Goal: Task Accomplishment & Management: Manage account settings

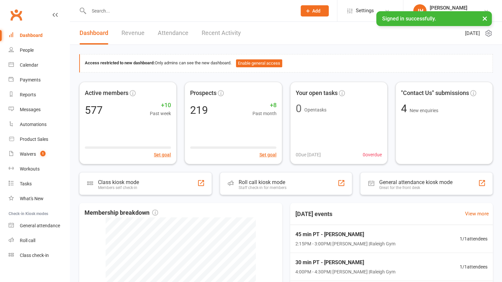
click at [172, 11] on input "text" at bounding box center [189, 10] width 205 height 9
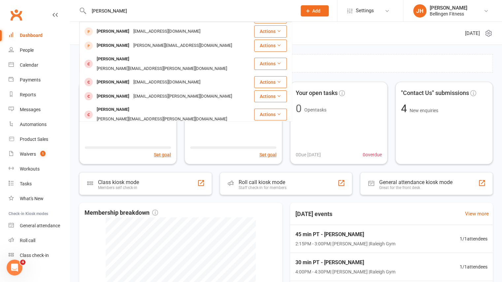
scroll to position [123, 0]
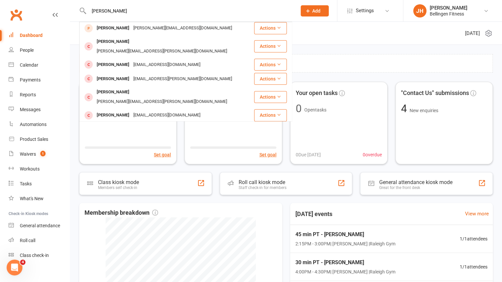
type input "[PERSON_NAME]"
click at [318, 9] on span "Add" at bounding box center [316, 10] width 8 height 5
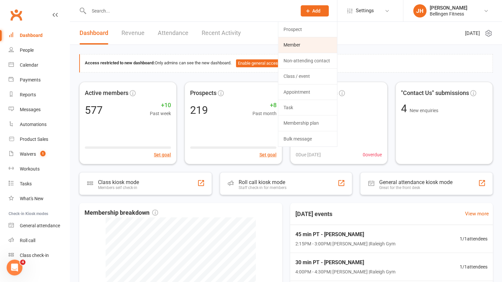
click at [304, 45] on link "Member" at bounding box center [307, 44] width 59 height 15
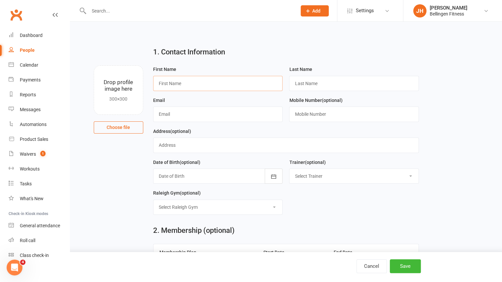
click at [185, 84] on input "text" at bounding box center [218, 83] width 130 height 15
type input "[PERSON_NAME]"
click at [298, 83] on input "text" at bounding box center [354, 83] width 130 height 15
click at [267, 112] on input "text" at bounding box center [218, 114] width 130 height 15
click at [305, 83] on input "Durbridge" at bounding box center [354, 83] width 130 height 15
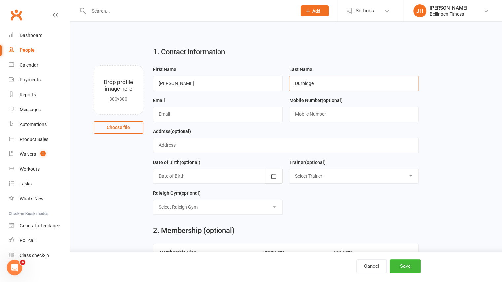
type input "Durbidge"
click at [246, 118] on input "text" at bounding box center [218, 114] width 130 height 15
type input "[EMAIL_ADDRESS][DOMAIN_NAME]"
click at [321, 117] on input "text" at bounding box center [354, 114] width 130 height 15
type input "0401805298"
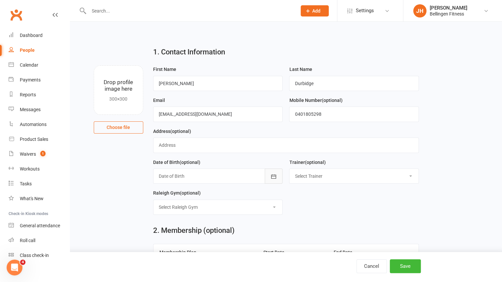
click at [275, 174] on icon "button" at bounding box center [273, 176] width 7 height 7
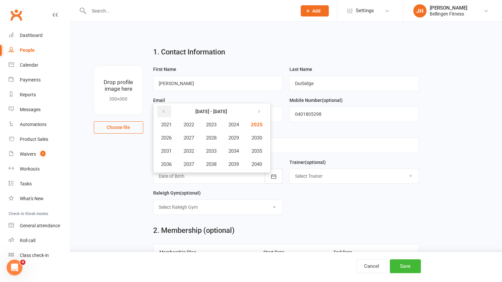
click at [160, 111] on button "button" at bounding box center [164, 112] width 14 height 12
click at [212, 162] on span "1958" at bounding box center [211, 164] width 11 height 6
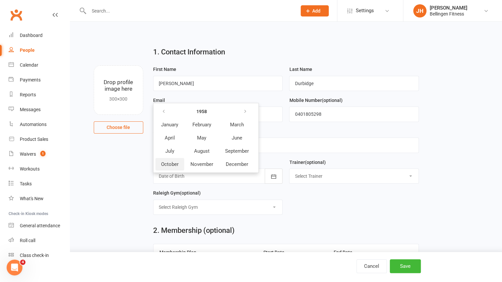
click at [172, 163] on span "October" at bounding box center [169, 164] width 17 height 6
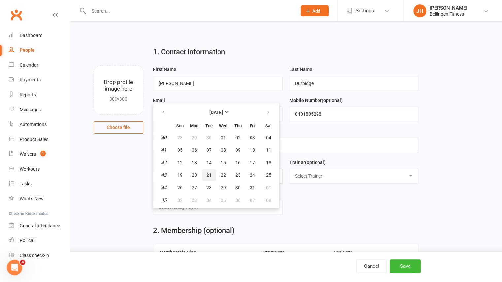
click at [209, 174] on span "21" at bounding box center [208, 174] width 5 height 5
type input "[DATE]"
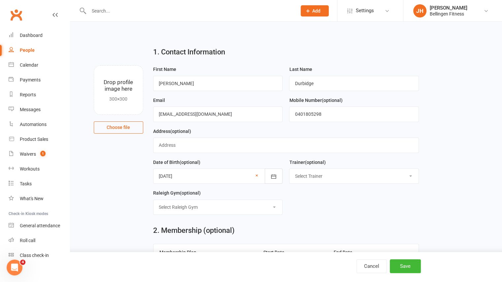
scroll to position [17, 0]
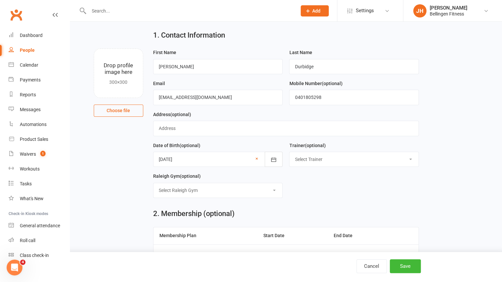
click at [272, 190] on select "Select [GEOGRAPHIC_DATA] Gym Online [GEOGRAPHIC_DATA] Gym Urunga fields" at bounding box center [217, 190] width 129 height 15
select select "1"
click at [153, 183] on select "Select [GEOGRAPHIC_DATA] Gym Online [GEOGRAPHIC_DATA] Gym Urunga fields" at bounding box center [217, 190] width 129 height 15
click at [284, 205] on div "2. Membership (optional) Membership Plan Start Date End Date No active membersh…" at bounding box center [285, 254] width 275 height 102
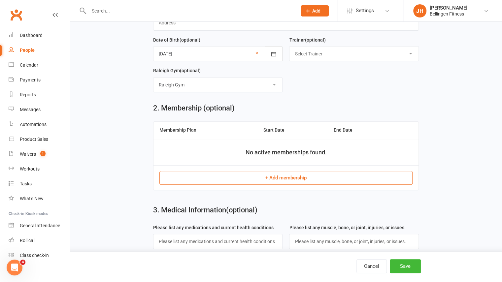
scroll to position [123, 0]
click at [282, 175] on button "+ Add membership" at bounding box center [285, 177] width 253 height 14
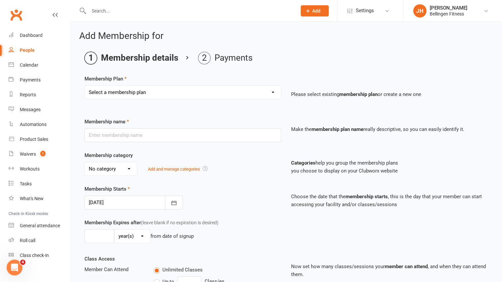
click at [197, 93] on select "Select a membership plan Create new Membership Plan Gym membership WITH classes…" at bounding box center [183, 92] width 196 height 13
select select "1"
click at [85, 86] on select "Select a membership plan Create new Membership Plan Gym membership WITH classes…" at bounding box center [183, 92] width 196 height 13
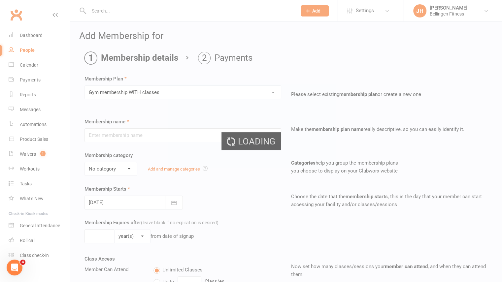
type input "Gym membership WITH classes"
select select "1"
type input "0"
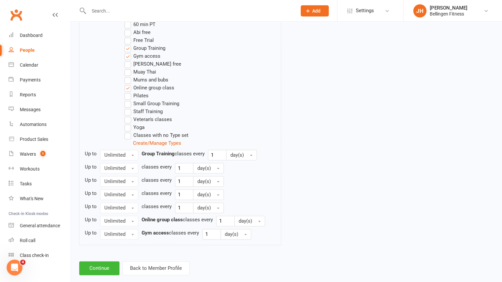
scroll to position [381, 0]
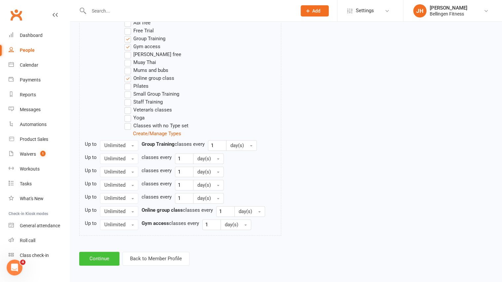
click at [107, 254] on button "Continue" at bounding box center [99, 259] width 40 height 14
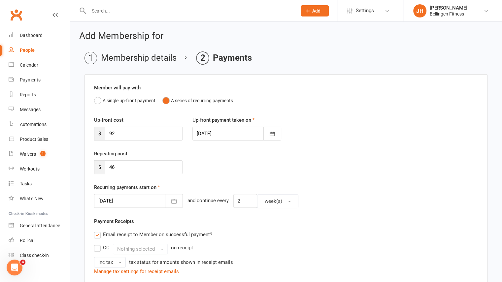
scroll to position [25, 0]
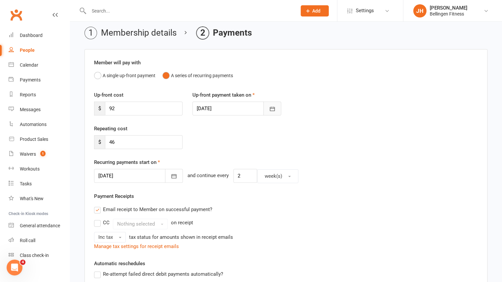
click at [272, 110] on icon "button" at bounding box center [271, 109] width 5 height 4
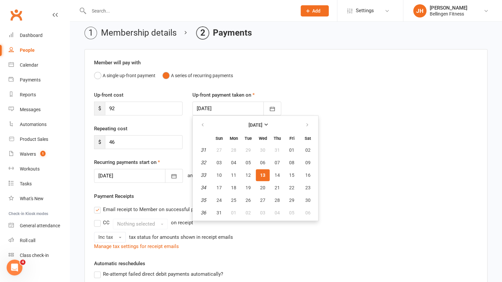
click at [288, 105] on div "Up-front cost $ 92 Up-front payment taken on [DATE] [DATE] Sun Mon Tue Wed Thu …" at bounding box center [285, 108] width 393 height 34
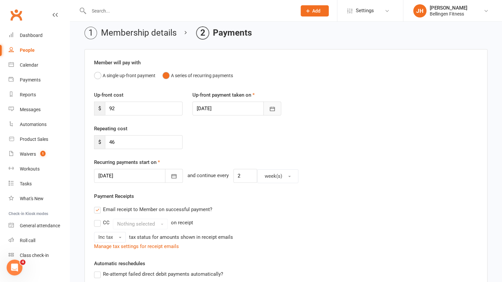
click at [270, 112] on button "button" at bounding box center [272, 109] width 18 height 14
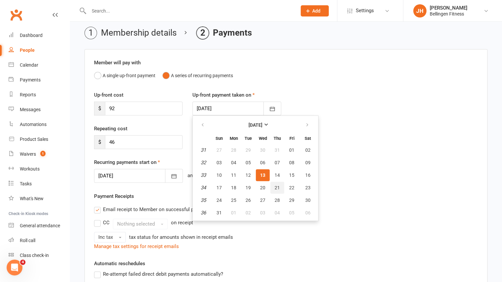
click at [278, 186] on span "21" at bounding box center [276, 187] width 5 height 5
type input "[DATE]"
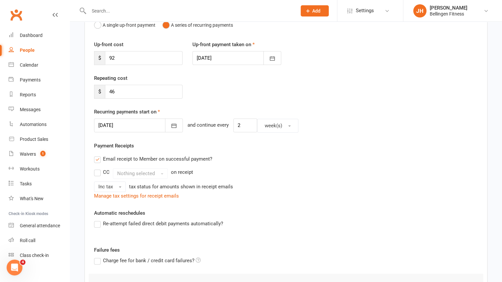
scroll to position [76, 0]
click at [170, 124] on icon "button" at bounding box center [173, 125] width 7 height 7
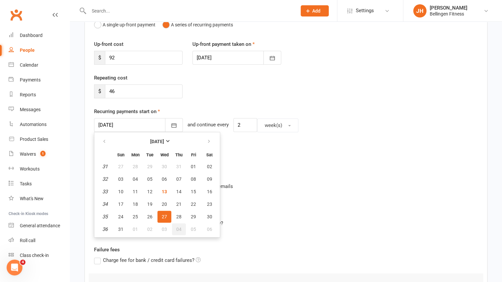
click at [179, 229] on span "04" at bounding box center [178, 229] width 5 height 5
type input "[DATE]"
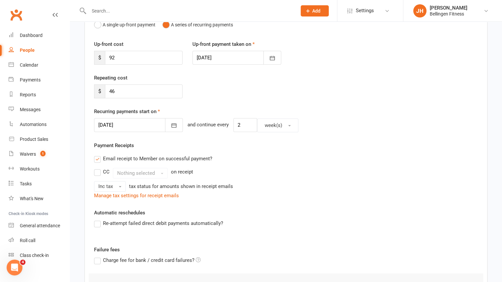
scroll to position [182, 0]
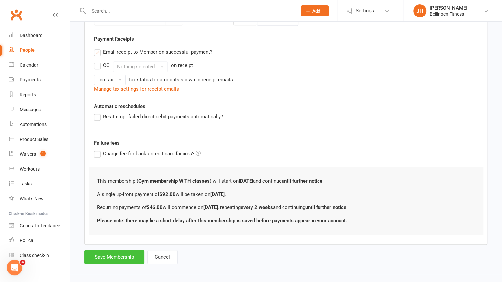
click at [121, 253] on button "Save Membership" at bounding box center [114, 257] width 60 height 14
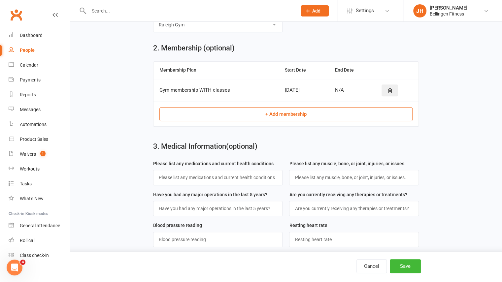
scroll to position [218, 0]
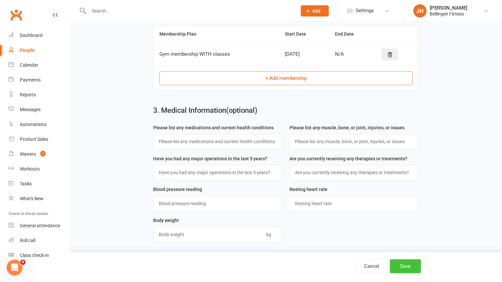
click at [407, 266] on button "Save" at bounding box center [404, 266] width 31 height 14
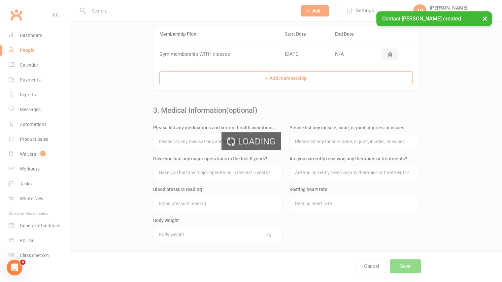
scroll to position [0, 0]
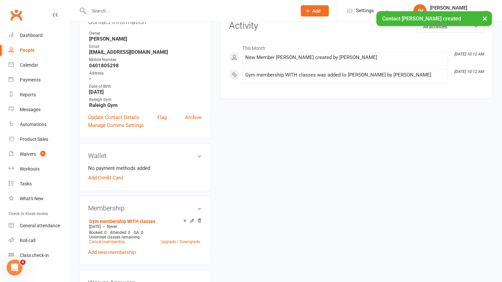
scroll to position [86, 0]
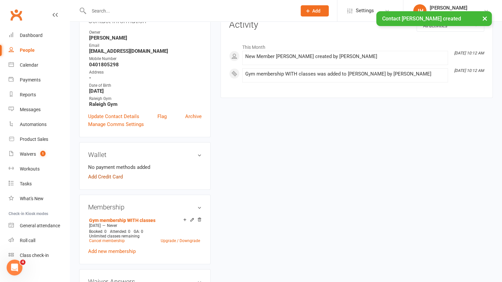
click at [119, 177] on link "Add Credit Card" at bounding box center [105, 177] width 35 height 8
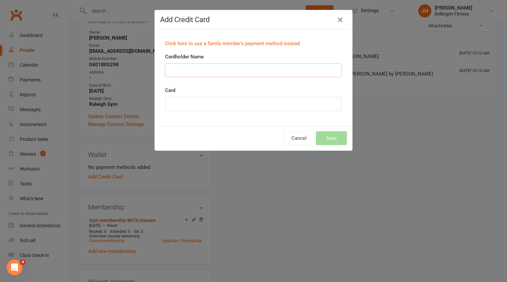
click at [238, 75] on input "Cardholder Name" at bounding box center [253, 70] width 177 height 14
type input "H"
type input "Mrs [PERSON_NAME]"
click at [211, 108] on div at bounding box center [253, 104] width 177 height 14
click at [332, 138] on button "Save" at bounding box center [331, 138] width 31 height 14
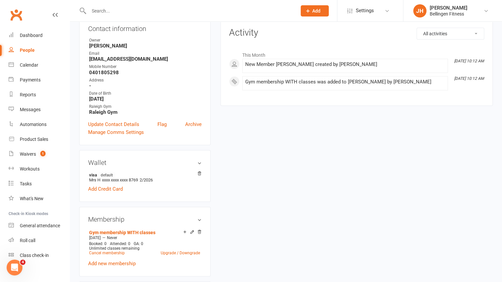
scroll to position [0, 0]
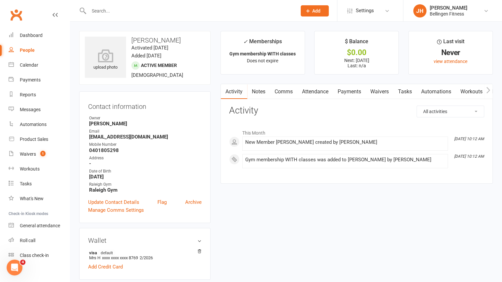
click at [319, 90] on link "Attendance" at bounding box center [315, 91] width 36 height 15
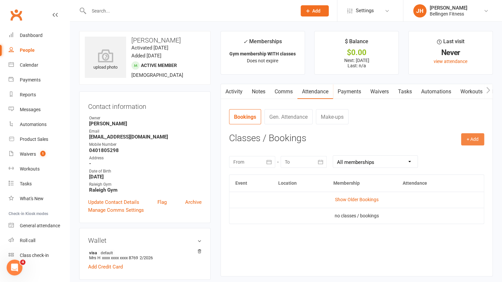
click at [477, 142] on button "+ Add" at bounding box center [472, 139] width 23 height 12
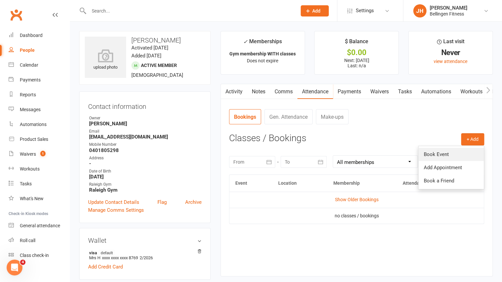
click at [445, 155] on link "Book Event" at bounding box center [450, 154] width 65 height 13
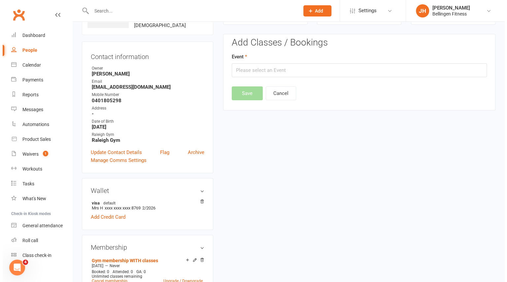
scroll to position [50, 0]
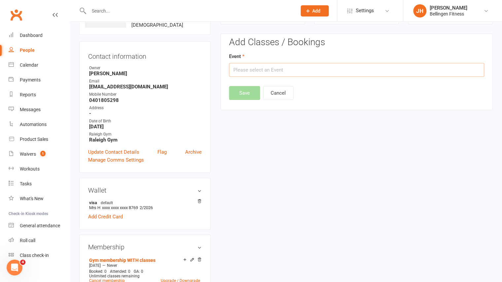
click at [257, 73] on input "text" at bounding box center [356, 70] width 255 height 14
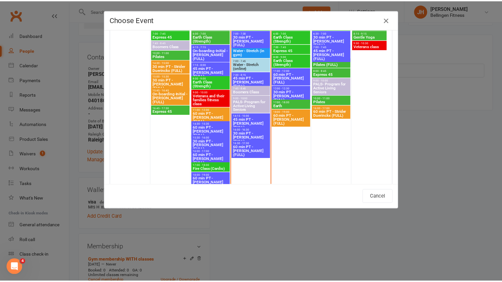
scroll to position [442, 0]
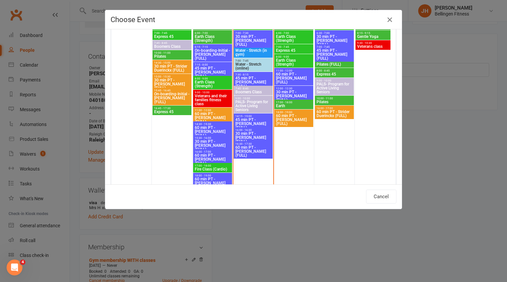
click at [345, 99] on span "10:00 - 11:00" at bounding box center [334, 98] width 36 height 3
type input "Pilates - [DATE] 10:00:00 AM"
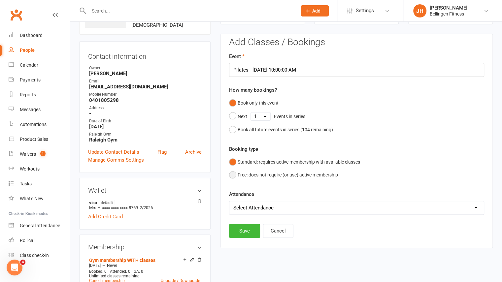
click at [267, 175] on button "Free: does not require (or use) active membership" at bounding box center [283, 175] width 109 height 13
click at [249, 228] on button "Save" at bounding box center [244, 231] width 31 height 14
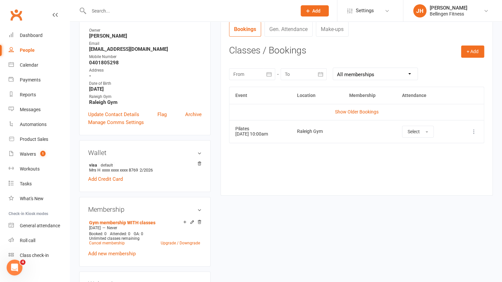
scroll to position [0, 0]
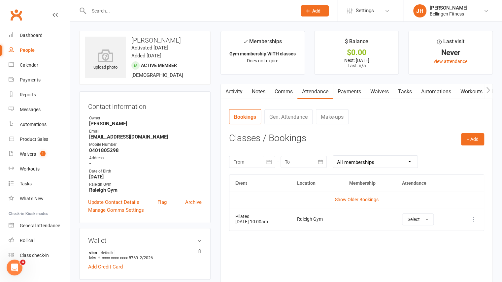
click at [386, 92] on link "Waivers" at bounding box center [379, 91] width 28 height 15
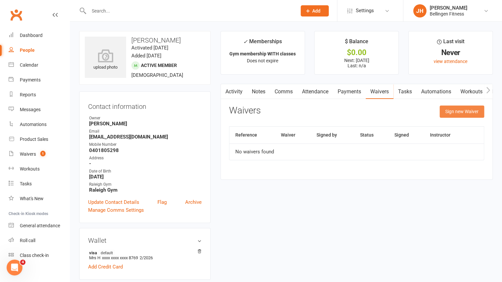
click at [450, 114] on button "Sign new Waiver" at bounding box center [461, 112] width 45 height 12
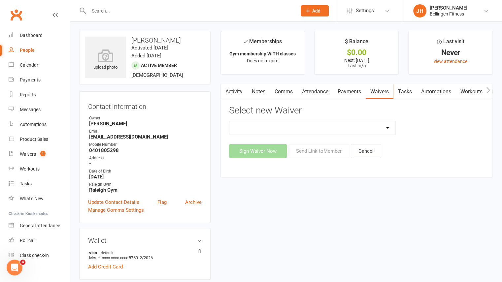
click at [347, 127] on select "Initial Assessment Membership Sign Up Parq Payment Details" at bounding box center [312, 127] width 166 height 13
select select "797"
click at [229, 121] on select "Initial Assessment Membership Sign Up Parq Payment Details" at bounding box center [312, 127] width 166 height 13
click at [267, 147] on button "Sign Waiver Now" at bounding box center [258, 151] width 58 height 14
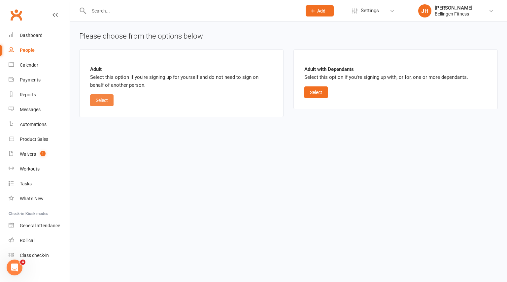
click at [104, 101] on button "Select" at bounding box center [101, 100] width 23 height 12
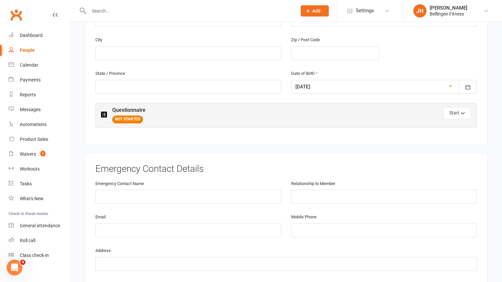
scroll to position [262, 0]
click at [141, 189] on input "text" at bounding box center [188, 196] width 186 height 14
type input "[PERSON_NAME]"
type input "Husband"
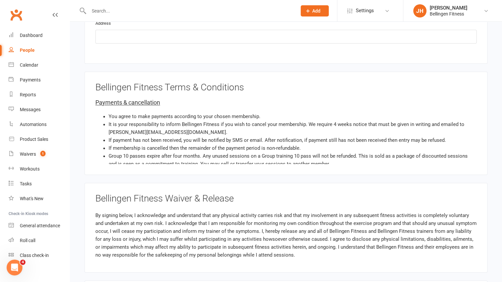
scroll to position [489, 0]
type input "0401828264"
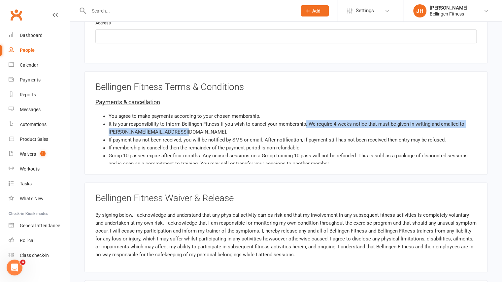
drag, startPoint x: 303, startPoint y: 118, endPoint x: 422, endPoint y: 124, distance: 119.5
click at [422, 124] on li "It is your responsibility to inform Bellingen Fitness if you wish to cancel you…" at bounding box center [292, 128] width 368 height 16
click at [186, 120] on li "It is your responsibility to inform Bellingen Fitness if you wish to cancel you…" at bounding box center [292, 128] width 368 height 16
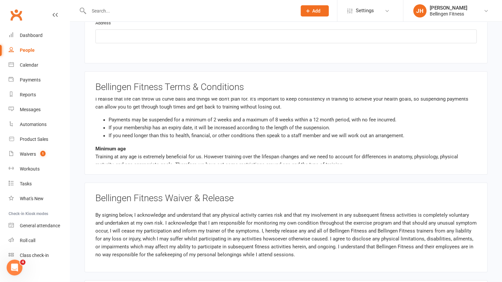
scroll to position [94, 0]
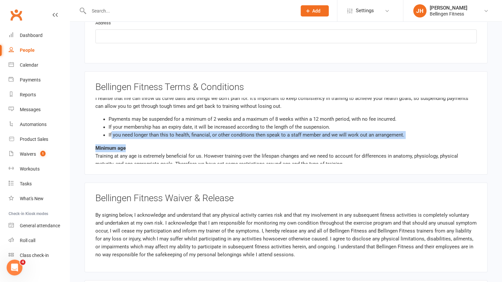
drag, startPoint x: 111, startPoint y: 126, endPoint x: 388, endPoint y: 136, distance: 277.8
click at [388, 136] on div "Payments & cancellation You agree to make payments according to your chosen mem…" at bounding box center [285, 131] width 381 height 66
click at [388, 144] on div "Minimum age" at bounding box center [285, 148] width 381 height 8
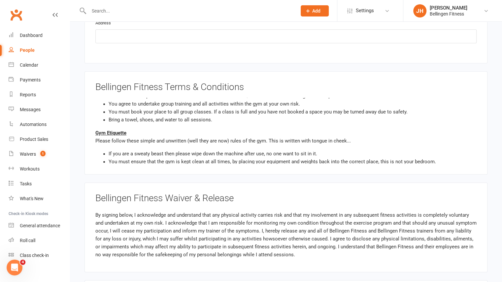
scroll to position [390, 0]
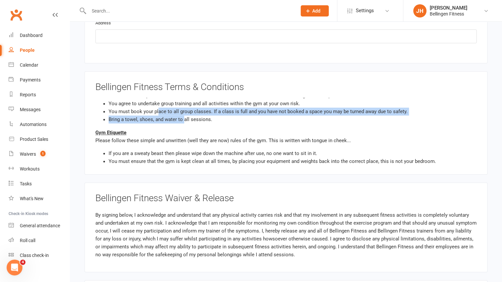
drag, startPoint x: 157, startPoint y: 101, endPoint x: 183, endPoint y: 107, distance: 26.1
click at [183, 107] on ul "You must turn up on time to ensure you participate in the warm up. If you miss …" at bounding box center [285, 99] width 381 height 47
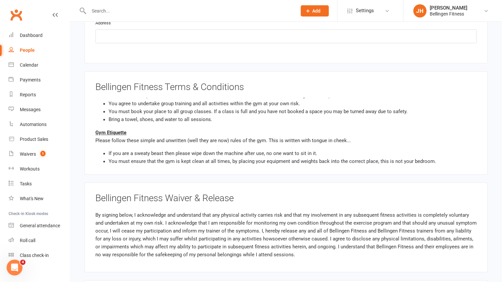
click at [201, 129] on div "Gym Etiquette" at bounding box center [285, 133] width 381 height 8
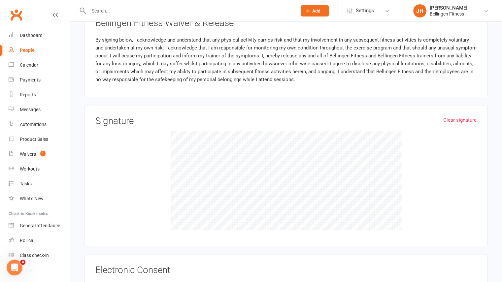
scroll to position [665, 0]
click at [465, 115] on link "Clear signature" at bounding box center [459, 119] width 33 height 8
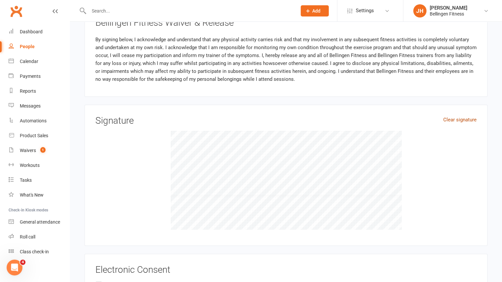
scroll to position [4, 0]
click at [465, 115] on link "Clear signature" at bounding box center [459, 119] width 33 height 8
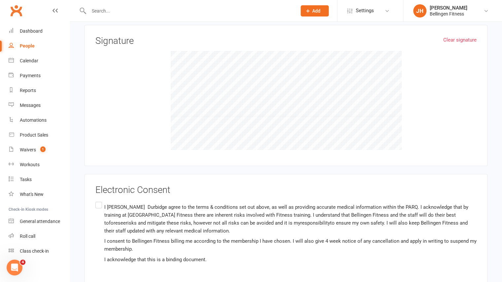
scroll to position [751, 0]
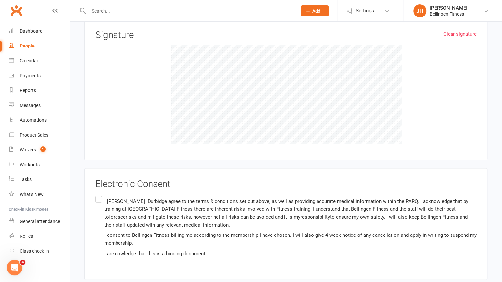
click at [99, 194] on label "I [PERSON_NAME] agree to the terms & conditions set out above, as well as provi…" at bounding box center [285, 226] width 381 height 65
click at [99, 194] on input "I [PERSON_NAME] agree to the terms & conditions set out above, as well as provi…" at bounding box center [97, 194] width 4 height 0
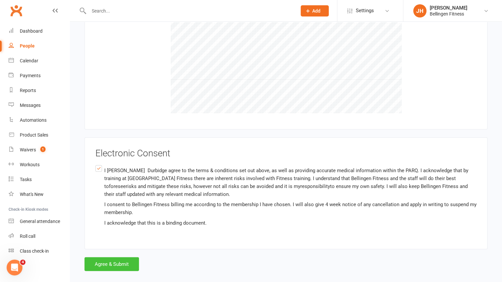
click at [117, 257] on button "Agree & Submit" at bounding box center [111, 264] width 54 height 14
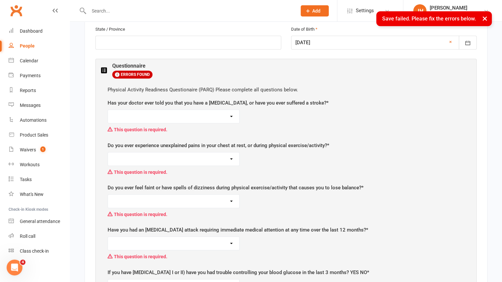
scroll to position [311, 0]
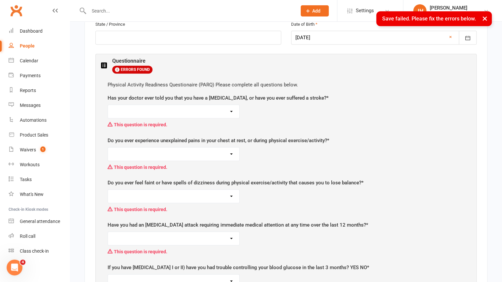
click at [230, 107] on select "Yes No" at bounding box center [173, 111] width 131 height 13
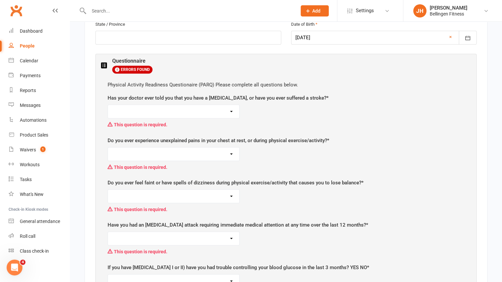
select select "No"
click at [108, 105] on select "Yes No" at bounding box center [173, 111] width 131 height 13
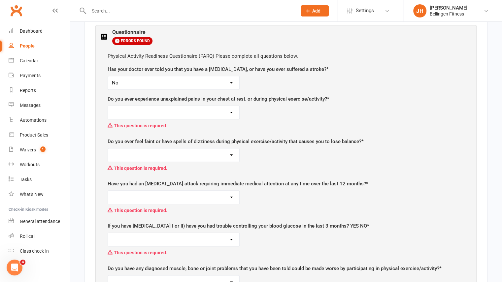
scroll to position [340, 0]
click at [225, 106] on select "Yes No" at bounding box center [173, 112] width 131 height 13
click at [108, 106] on select "Yes No" at bounding box center [173, 112] width 131 height 13
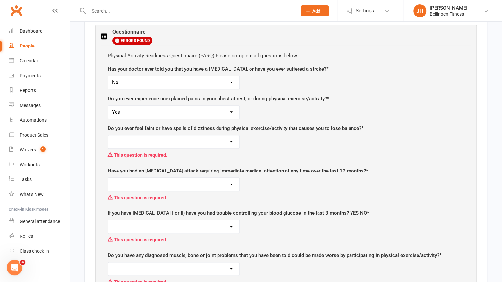
click at [205, 112] on select "Yes No" at bounding box center [173, 112] width 131 height 13
select select "No"
click at [108, 106] on select "Yes No" at bounding box center [173, 112] width 131 height 13
click at [257, 149] on div "This question is required." at bounding box center [286, 155] width 356 height 13
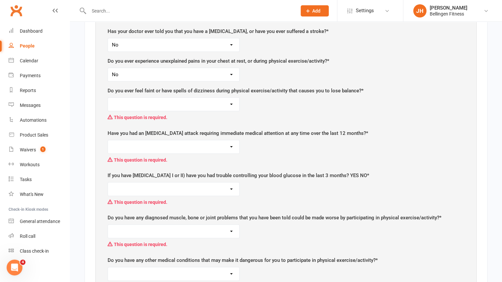
scroll to position [384, 0]
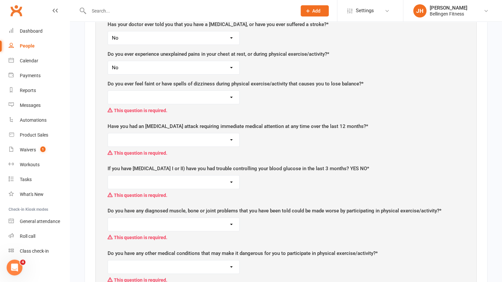
click at [229, 94] on select "Yes No" at bounding box center [173, 97] width 131 height 13
select select "Yes"
click at [108, 91] on select "Yes No" at bounding box center [173, 97] width 131 height 13
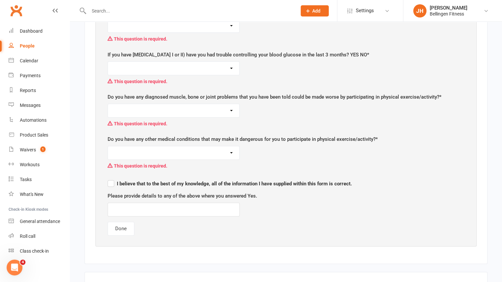
scroll to position [487, 0]
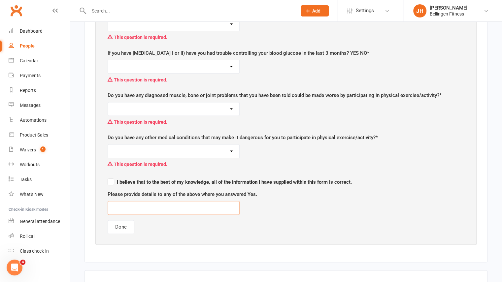
click at [166, 201] on input "text" at bounding box center [174, 208] width 132 height 14
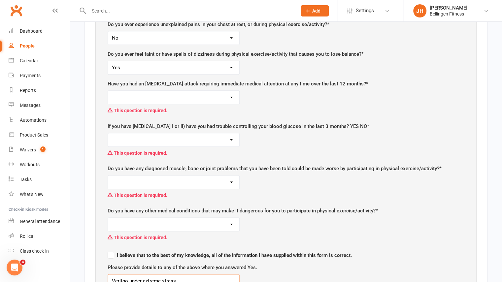
scroll to position [414, 0]
type input "Veritgo under extreme stress."
click at [169, 95] on select "Yes No" at bounding box center [173, 97] width 131 height 13
select select "No"
click at [108, 91] on select "Yes No" at bounding box center [173, 97] width 131 height 13
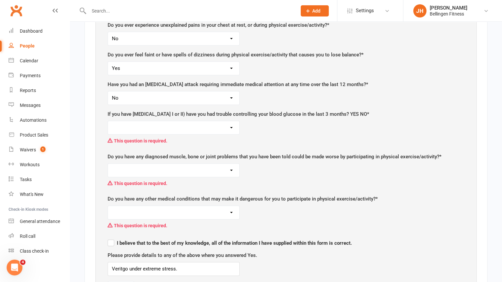
drag, startPoint x: 156, startPoint y: 123, endPoint x: 141, endPoint y: 151, distance: 31.4
click at [141, 151] on div "Physical Activity Readiness Questionaire (PARQ) Please complete all questions b…" at bounding box center [286, 137] width 370 height 330
select select "No"
click at [108, 121] on select "Yes No" at bounding box center [173, 127] width 131 height 13
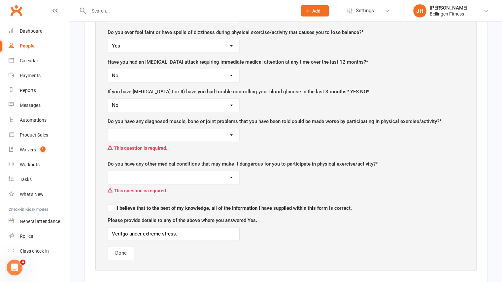
scroll to position [437, 0]
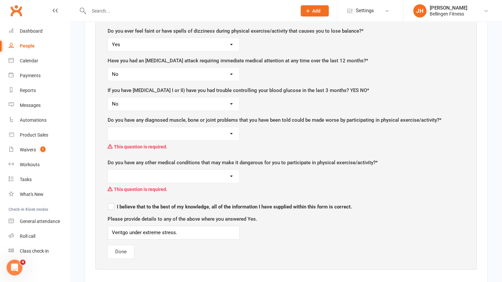
click at [155, 127] on select "Yes No" at bounding box center [173, 133] width 131 height 13
select select "No"
click at [108, 127] on select "Yes No" at bounding box center [173, 133] width 131 height 13
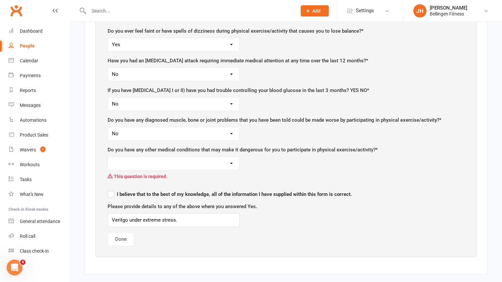
click at [138, 160] on select "Yes No" at bounding box center [173, 163] width 131 height 13
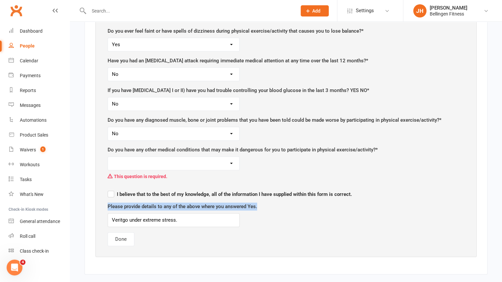
drag, startPoint x: 265, startPoint y: 178, endPoint x: 218, endPoint y: 208, distance: 55.9
click at [218, 208] on div "Physical Activity Readiness Questionaire (PARQ) Please complete all questions b…" at bounding box center [286, 100] width 370 height 304
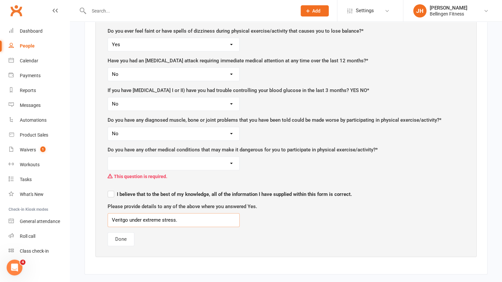
click at [218, 213] on input "Veritgo under extreme stress." at bounding box center [174, 220] width 132 height 14
click at [209, 213] on input "Veritgo under extreme stress. Knee aches constatly, cracking" at bounding box center [174, 220] width 132 height 14
click at [228, 213] on input "Veritgo under extreme stress. Knee aches constantly, cracking" at bounding box center [174, 220] width 132 height 14
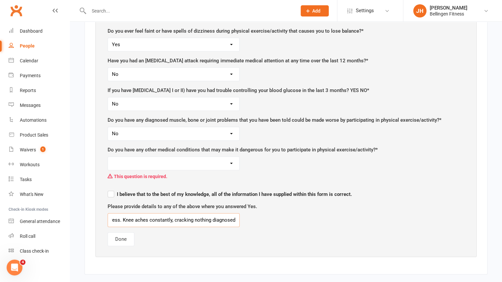
type input "Veritgo under extreme stress. Knee aches constantly, cracking nothing diagnosed."
click at [232, 157] on select "Yes No" at bounding box center [173, 163] width 131 height 13
select select "No"
click at [108, 157] on select "Yes No" at bounding box center [173, 163] width 131 height 13
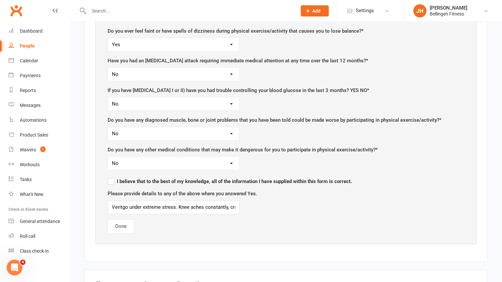
click at [111, 176] on label "I believe that to the best of my knowledge, all of the information I have suppl…" at bounding box center [230, 180] width 244 height 8
click at [111, 175] on input "I believe that to the best of my knowledge, all of the information I have suppl…" at bounding box center [230, 175] width 244 height 0
click at [117, 220] on button "Done" at bounding box center [121, 226] width 27 height 14
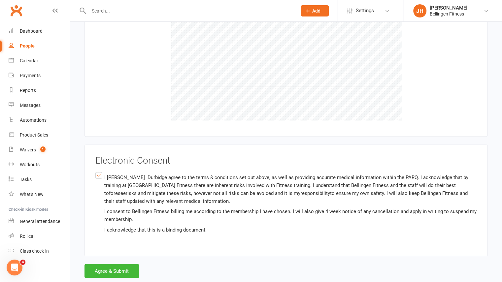
scroll to position [782, 0]
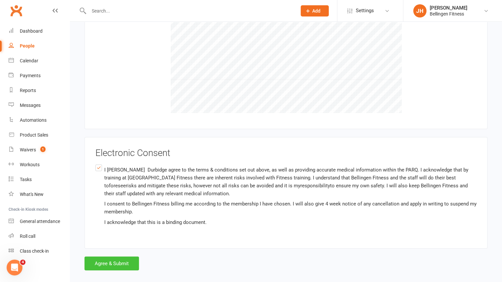
click at [108, 257] on button "Agree & Submit" at bounding box center [111, 264] width 54 height 14
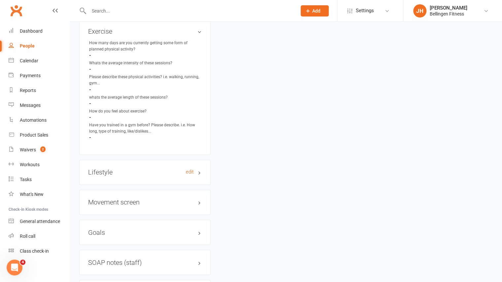
scroll to position [520, 0]
click at [189, 171] on link "edit" at bounding box center [190, 172] width 8 height 6
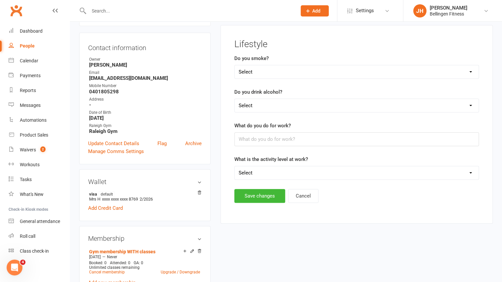
scroll to position [50, 0]
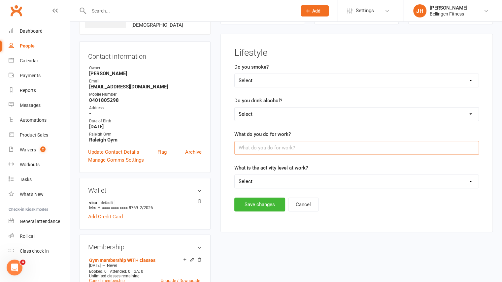
click at [274, 150] on input "text" at bounding box center [356, 148] width 244 height 14
click at [434, 146] on input "Not working anymore. Lots heavy lifting/moving 36kg Daughter who has CP. Proper…" at bounding box center [356, 148] width 244 height 14
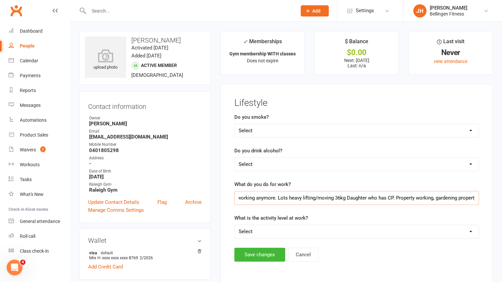
scroll to position [1, 0]
type input "Not working anymore. Lots heavy lifting/moving 36kg Daughter who has CP. Proper…"
click at [271, 234] on select "Select Low (mainly sitting) Moderate (light activity such as walking) Active (w…" at bounding box center [356, 230] width 244 height 13
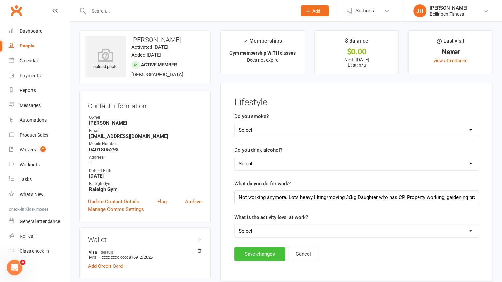
click at [261, 255] on button "Save changes" at bounding box center [259, 254] width 51 height 14
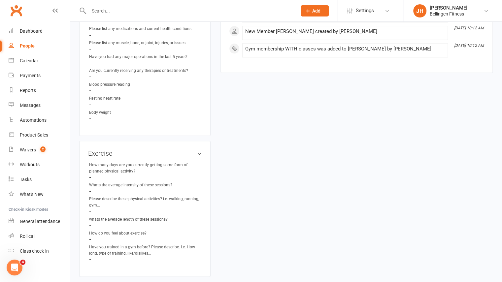
scroll to position [399, 0]
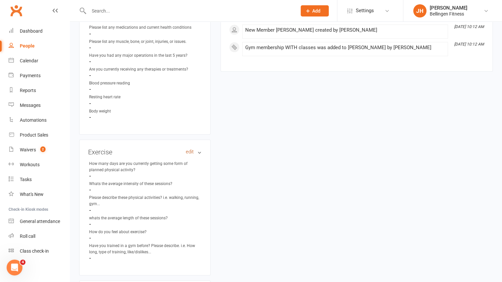
click at [187, 152] on link "edit" at bounding box center [190, 152] width 8 height 6
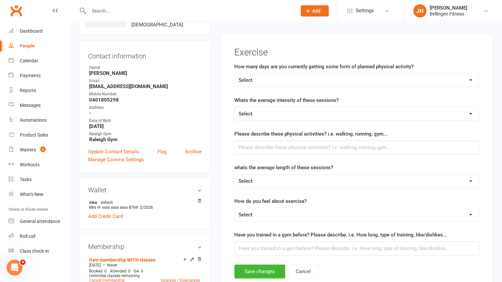
scroll to position [50, 0]
click at [291, 81] on select "Select 1 day 2 days 3 days 4 days 5 days 6 days 7 days" at bounding box center [356, 80] width 244 height 13
select select "7 days"
click at [234, 74] on select "Select 1 day 2 days 3 days 4 days 5 days 6 days 7 days" at bounding box center [356, 80] width 244 height 13
click at [257, 150] on input "text" at bounding box center [356, 148] width 244 height 14
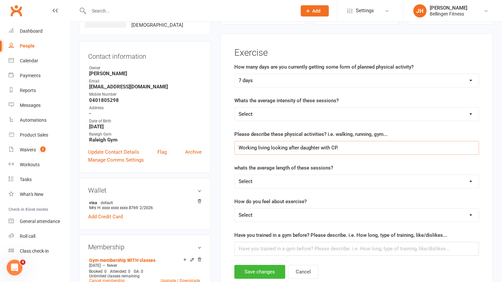
type input "Working living looking after daughter with CP."
click at [267, 179] on select "Select 0-30mins 30-45mins 45-60mins 60mins+" at bounding box center [356, 181] width 244 height 13
click at [267, 181] on select "Select 0-30mins 30-45mins 45-60mins 60mins+" at bounding box center [356, 181] width 244 height 13
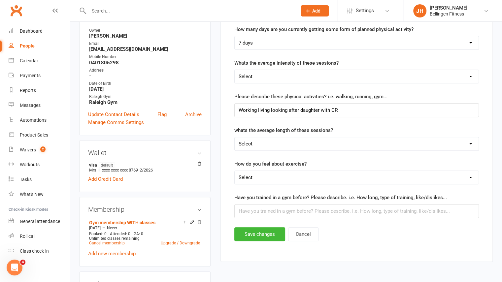
scroll to position [95, 0]
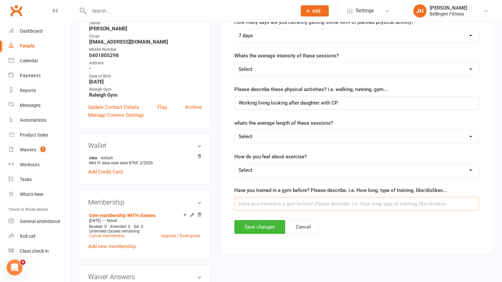
click at [263, 201] on input "text" at bounding box center [356, 204] width 244 height 14
type input "Never trained in gym, no exercise before, never felt the need."
click at [261, 228] on button "Save changes" at bounding box center [259, 227] width 51 height 14
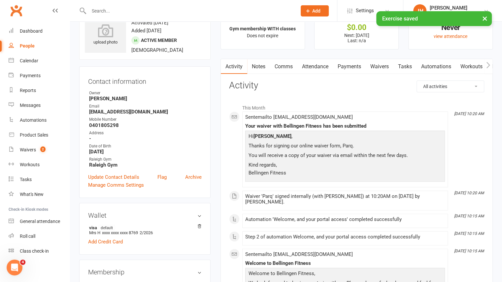
scroll to position [17, 0]
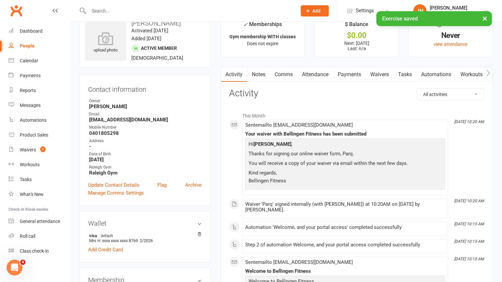
click at [264, 74] on link "Notes" at bounding box center [258, 74] width 23 height 15
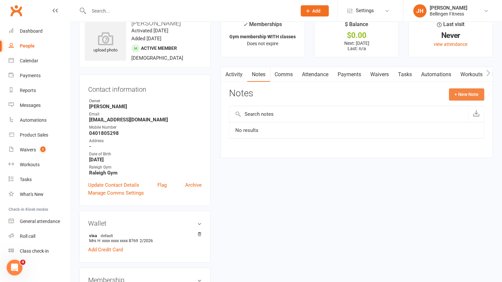
click at [461, 91] on button "+ New Note" at bounding box center [465, 94] width 35 height 12
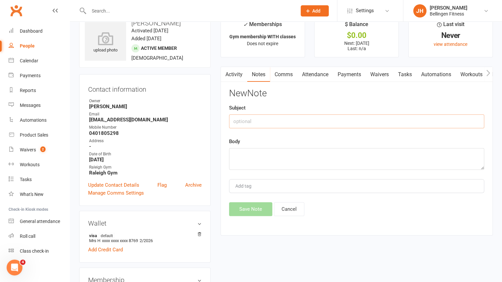
click at [298, 122] on input "text" at bounding box center [356, 121] width 255 height 14
type input "Program notes"
click at [274, 151] on textarea at bounding box center [356, 159] width 255 height 22
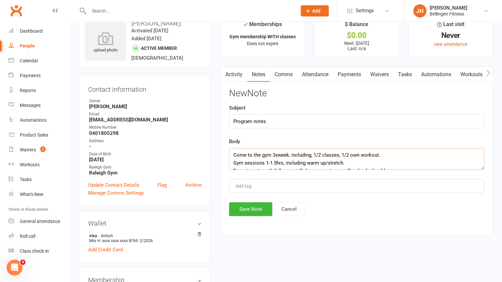
scroll to position [0, 0]
click at [351, 161] on textarea "Come to the gym 3xweek, including, 1/2 classes, 1/2 own workout. Gym sessions 1…" at bounding box center [356, 159] width 255 height 22
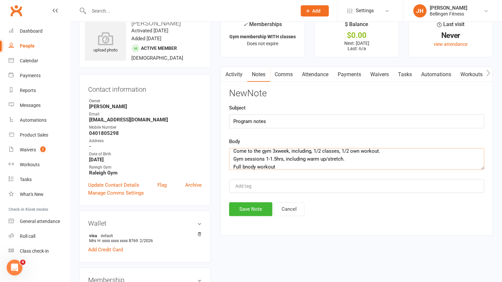
click at [246, 166] on textarea "Come to the gym 3xweek, including, 1/2 classes, 1/2 own workout. Gym sessions 1…" at bounding box center [356, 159] width 255 height 22
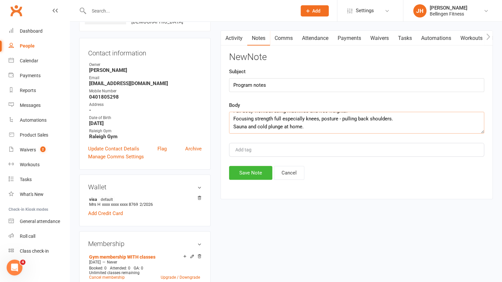
scroll to position [0, 0]
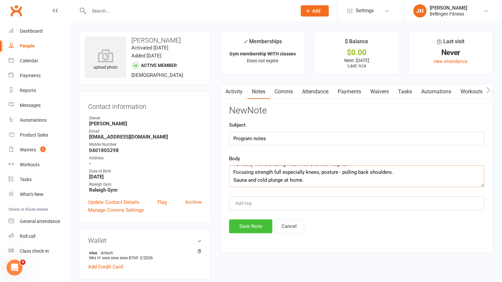
type textarea "Come to the gym 3xweek, including, 1/2 classes, 1/2 own workout. Gym sessions 1…"
click at [259, 223] on button "Save Note" at bounding box center [250, 226] width 43 height 14
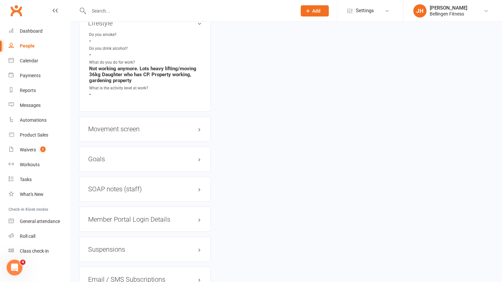
scroll to position [558, 0]
click at [125, 129] on h3 "Movement screen edit" at bounding box center [144, 128] width 113 height 7
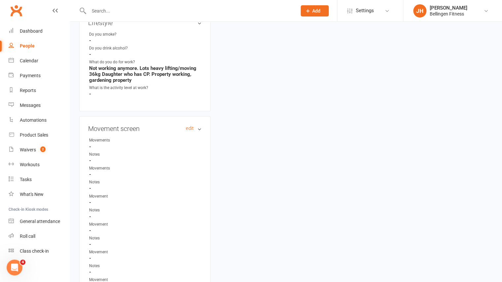
click at [189, 130] on h3 "Movement screen edit" at bounding box center [144, 128] width 113 height 7
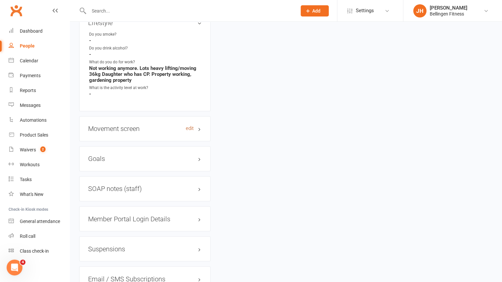
click at [192, 128] on link "edit" at bounding box center [190, 129] width 8 height 6
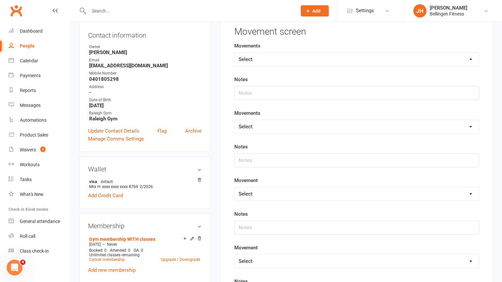
scroll to position [50, 0]
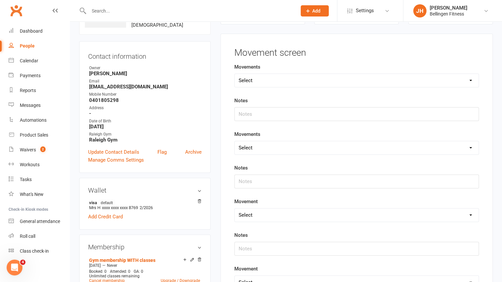
click at [260, 78] on select "Select Deadlift Squat Overhead press Push Pull Problem areas" at bounding box center [356, 80] width 244 height 13
select select "Squat"
click at [234, 74] on select "Select Deadlift Squat Overhead press Push Pull Problem areas" at bounding box center [356, 80] width 244 height 13
click at [252, 116] on input "text" at bounding box center [356, 114] width 244 height 14
type input "S"
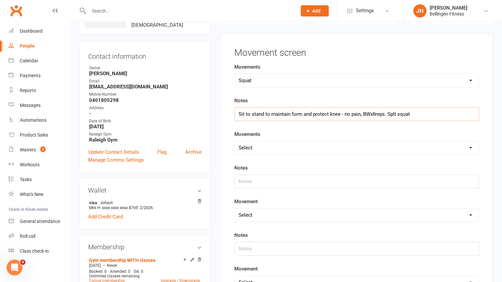
click at [391, 112] on input "Sit to stand to maintain form and protect knee - no pain, BWx8reps. Splt squat" at bounding box center [356, 114] width 244 height 14
click at [415, 113] on input "Sit to stand to maintain form and protect knee - no pain, BWx8reps. Split squat" at bounding box center [356, 114] width 244 height 14
type input "Sit to stand to maintain form and protect knee - no pain, BWx8reps. Split squat…"
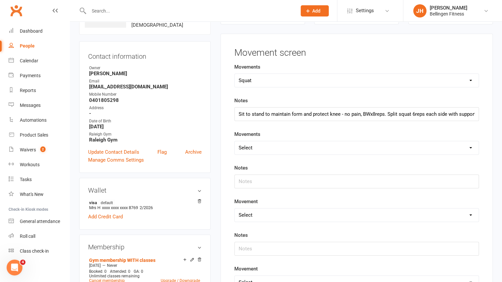
click at [365, 149] on select "Select Deadlift Squat Overhead press Push Pull Problem areas" at bounding box center [356, 147] width 244 height 13
select select "Deadlift"
click at [234, 141] on select "Select Deadlift Squat Overhead press Push Pull Problem areas" at bounding box center [356, 147] width 244 height 13
click at [321, 180] on input "text" at bounding box center [356, 181] width 244 height 14
click at [318, 180] on input "Good hinge although can't feel in leags, only lower back" at bounding box center [356, 181] width 244 height 14
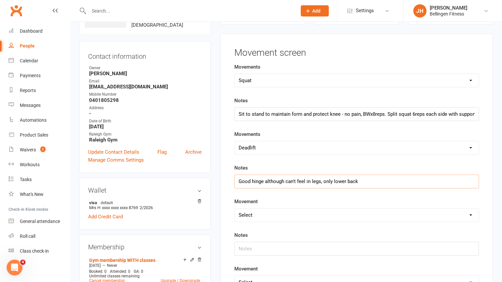
click at [379, 183] on input "Good hinge although can't feel in legs, only lower back" at bounding box center [356, 181] width 244 height 14
type input "Good hinge although can't feel in legs, only lower back. Strengthen core and gl…"
click at [328, 212] on select "Select Deadlift Squat Overhead press Push Pull Problem areas" at bounding box center [356, 214] width 244 height 13
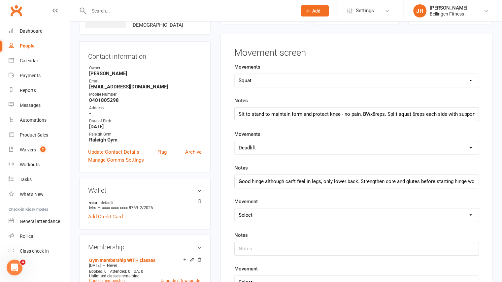
select select "Overhead press"
click at [234, 208] on select "Select Deadlift Squat Overhead press Push Pull Problem areas" at bounding box center [356, 214] width 244 height 13
click at [0, 253] on li "Class check-in" at bounding box center [35, 251] width 70 height 15
click at [261, 252] on input "text" at bounding box center [356, 249] width 244 height 14
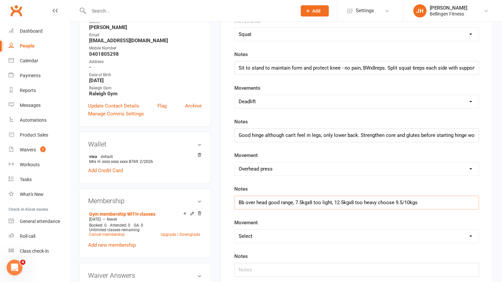
scroll to position [98, 0]
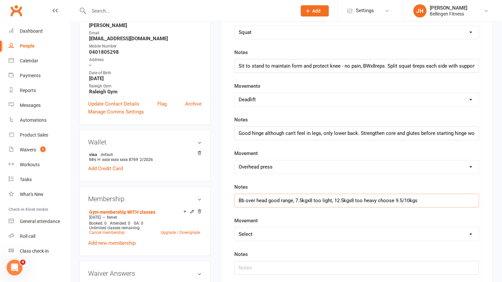
type input "Bb over head good range, 7.5kgx8 too light, 12.5kgx8 too heavy choose 9.5/10kgs"
click at [258, 234] on select "Select Deadlift Squat Overhead press Push Pull Problem areas" at bounding box center [356, 234] width 244 height 13
select select "Push"
click at [234, 228] on select "Select Deadlift Squat Overhead press Push Pull Problem areas" at bounding box center [356, 234] width 244 height 13
drag, startPoint x: 249, startPoint y: 258, endPoint x: 247, endPoint y: 261, distance: 4.4
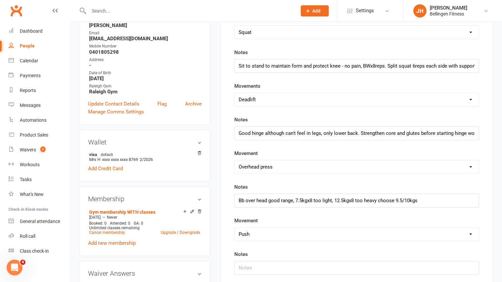
click at [247, 261] on div "Notes" at bounding box center [356, 262] width 244 height 24
click at [247, 261] on input "text" at bounding box center [356, 268] width 244 height 14
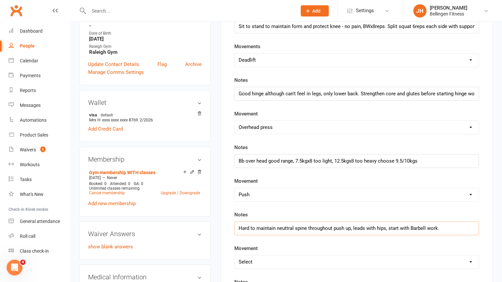
scroll to position [139, 0]
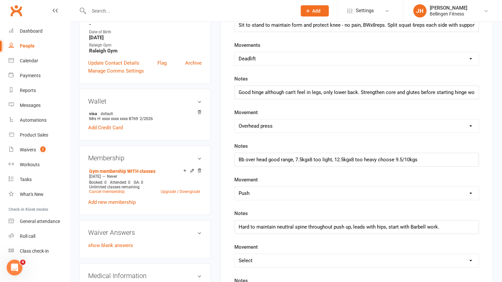
click at [247, 261] on select "Select Deadlift Squat Overhead press Push Pull Problem areas" at bounding box center [356, 260] width 244 height 13
click at [220, 243] on div "Movement screen Movements Select Deadlift Squat Overhead press Push Pull Proble…" at bounding box center [356, 179] width 272 height 468
click at [285, 226] on input "Hard to maintain neuttral spine throughout push up, leads with hips, start with…" at bounding box center [356, 227] width 244 height 14
click at [442, 221] on input "Hard to maintain neutral spine throughout push up, leads with hips, start with …" at bounding box center [356, 227] width 244 height 14
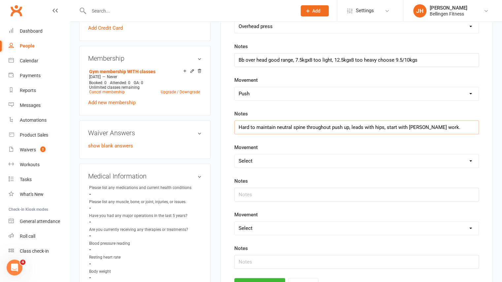
scroll to position [245, 0]
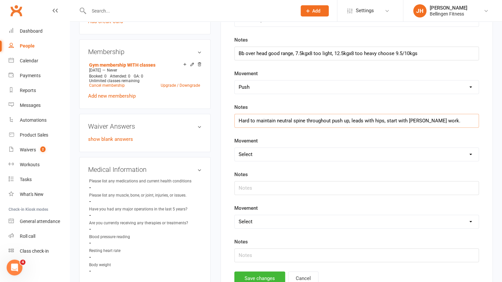
type input "Hard to maintain neutral spine throughout push up, leads with hips, start with …"
click at [254, 152] on select "Select Deadlift Squat Overhead press Push Pull Problem areas" at bounding box center [356, 154] width 244 height 13
select select "Pull"
click at [234, 148] on select "Select Deadlift Squat Overhead press Push Pull Problem areas" at bounding box center [356, 154] width 244 height 13
click at [249, 273] on button "Save changes" at bounding box center [259, 278] width 51 height 14
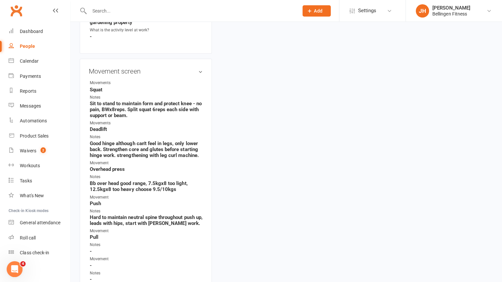
scroll to position [616, 0]
click at [180, 88] on strong "Squat" at bounding box center [145, 89] width 112 height 6
click at [180, 72] on h3 "Movement screen edit" at bounding box center [144, 71] width 113 height 7
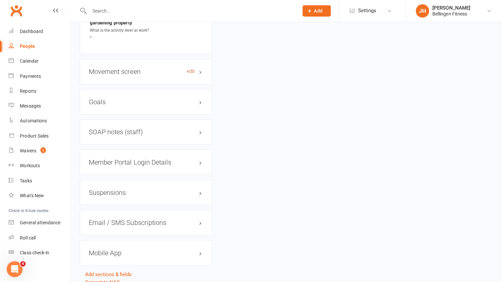
click at [189, 70] on link "edit" at bounding box center [190, 71] width 8 height 6
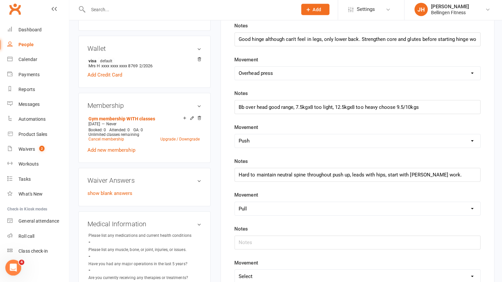
scroll to position [192, 0]
click at [255, 238] on input "text" at bounding box center [356, 242] width 244 height 14
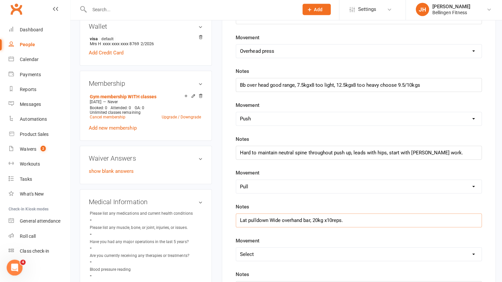
scroll to position [214, 0]
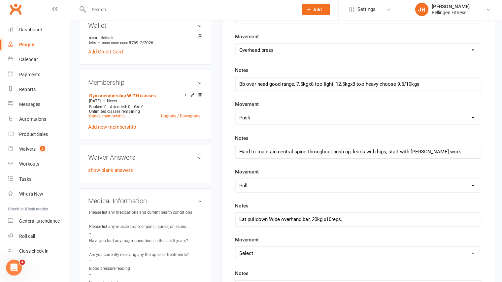
click at [290, 248] on select "Select Deadlift Squat Overhead press Push Pull Problem areas" at bounding box center [356, 253] width 244 height 13
click at [222, 242] on div "Movement screen Movements Select Deadlift Squat Overhead press Push Pull Proble…" at bounding box center [356, 104] width 272 height 468
click at [355, 213] on input "Lat pulldown Wide overhand bar, 20kg x10reps." at bounding box center [356, 220] width 244 height 14
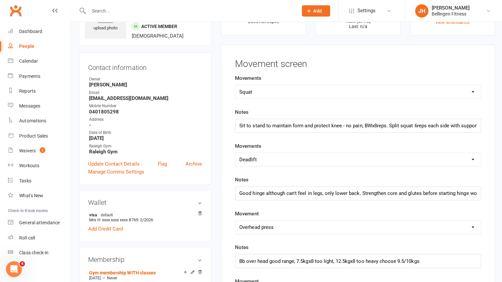
scroll to position [39, 0]
type input "Lat pulldown Wide overhand bar, 20kg x10reps. Seated row machine 15kg x 10reps,…"
click at [442, 125] on input "Sit to stand to maintain form and protect knee - no pain, BWx8reps. Split squat…" at bounding box center [356, 126] width 244 height 14
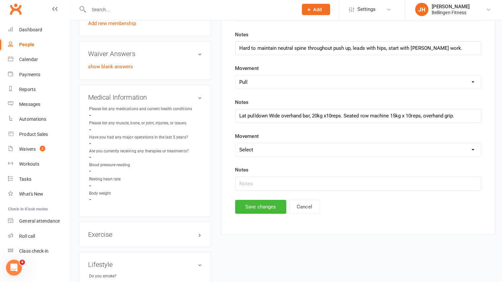
scroll to position [322, 0]
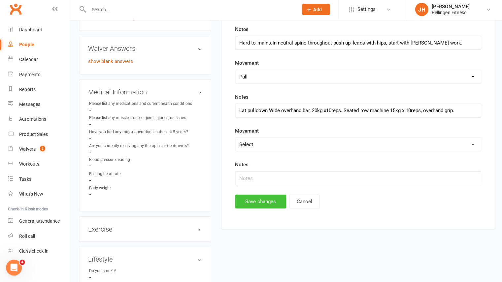
type input "Sit to stand to maintain form and protect knee - no pain, BWx8reps. Split squat…"
click at [258, 202] on button "Save changes" at bounding box center [259, 202] width 51 height 14
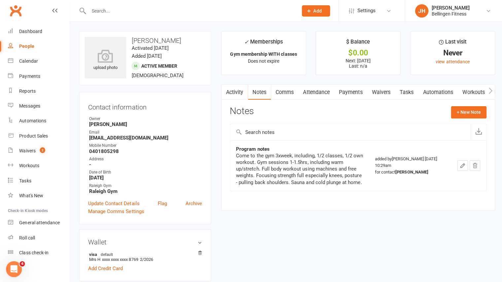
click at [462, 166] on icon "button" at bounding box center [460, 165] width 6 height 6
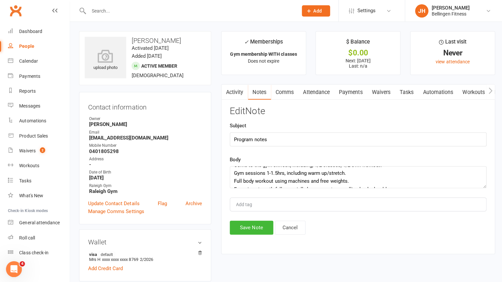
scroll to position [9, 0]
click at [357, 181] on textarea "Come to the gym 3xweek, including, 1/2 classes, 1/2 own workout. Gym sessions 1…" at bounding box center [356, 176] width 255 height 22
type textarea "Come to the gym 3xweek, including, 1/2 classes, 1/2 own workout. Gym sessions 1…"
click at [261, 219] on button "Save Note" at bounding box center [250, 226] width 43 height 14
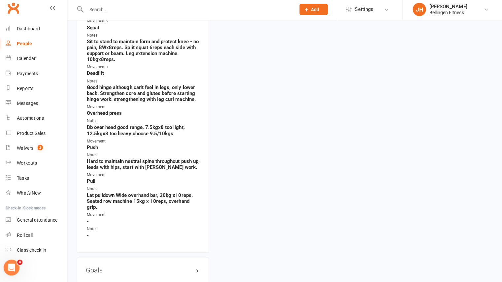
scroll to position [676, 0]
click at [27, 132] on div "Product Sales" at bounding box center [34, 133] width 28 height 5
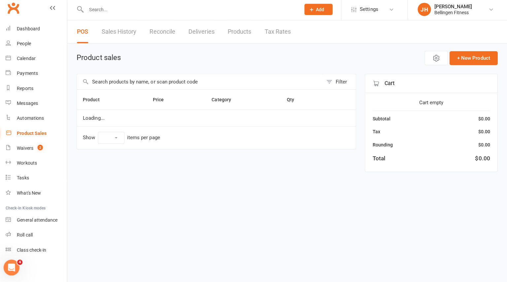
select select "10"
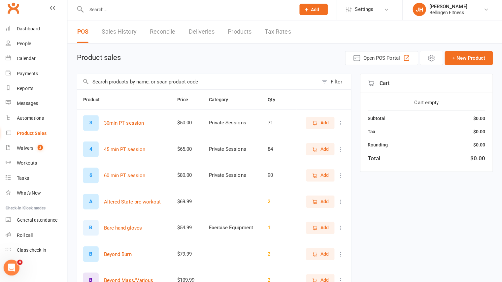
click at [134, 81] on input "text" at bounding box center [198, 82] width 239 height 15
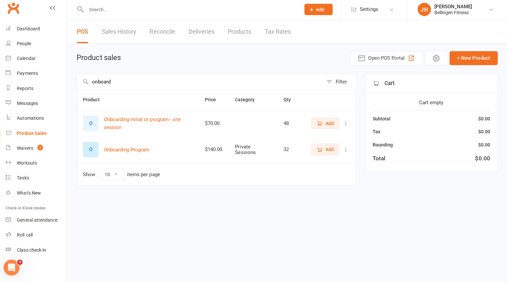
type input "onboard"
click at [333, 152] on span "Add" at bounding box center [330, 149] width 8 height 7
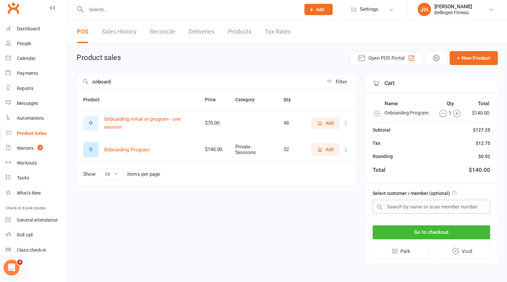
click at [425, 208] on input "text" at bounding box center [431, 207] width 117 height 14
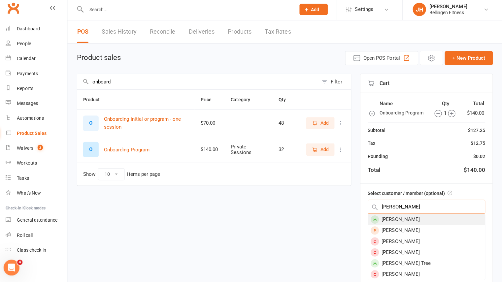
type input "[PERSON_NAME]"
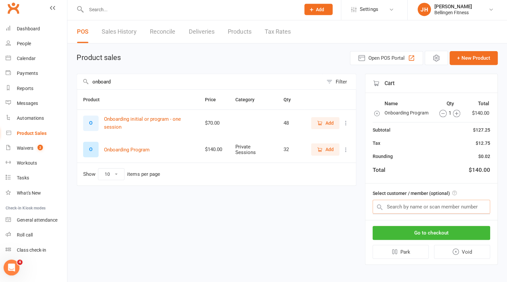
click at [415, 204] on input "text" at bounding box center [431, 207] width 117 height 14
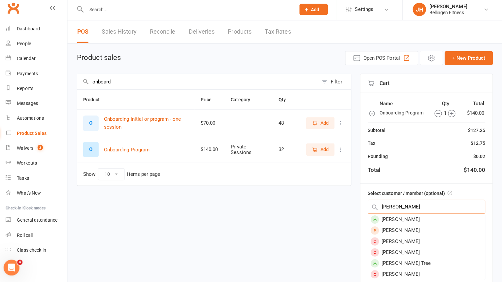
type input "[PERSON_NAME]"
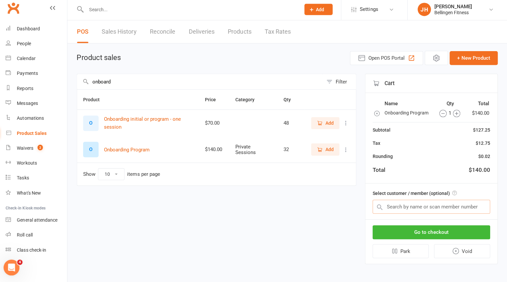
click at [415, 204] on input "text" at bounding box center [431, 207] width 117 height 14
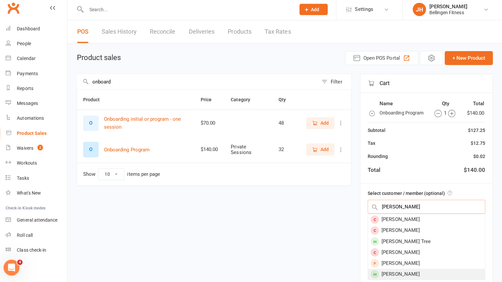
type input "[PERSON_NAME]"
click at [409, 273] on div "[PERSON_NAME]" at bounding box center [426, 274] width 116 height 11
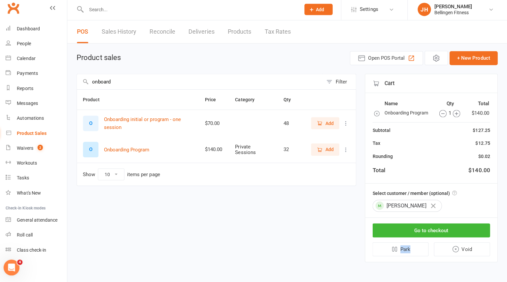
click at [409, 273] on html "Prospect Member Non-attending contact Class / event Appointment Task Membership…" at bounding box center [253, 140] width 507 height 281
click at [431, 229] on button "Go to checkout" at bounding box center [431, 231] width 117 height 14
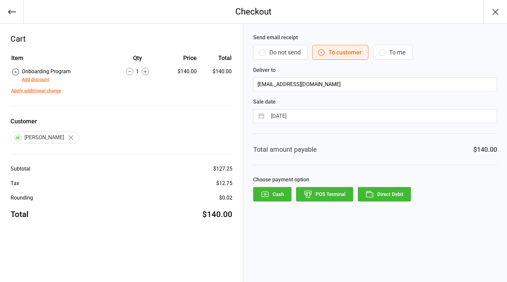
click at [328, 189] on button "POS Terminal" at bounding box center [324, 194] width 57 height 15
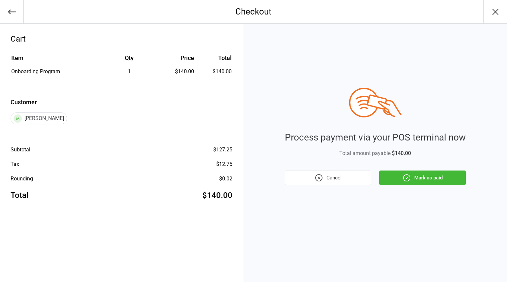
click at [425, 183] on button "Mark as paid" at bounding box center [422, 177] width 86 height 15
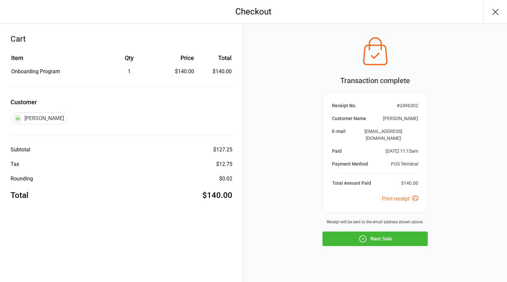
click at [388, 231] on button "Next Sale" at bounding box center [374, 238] width 105 height 15
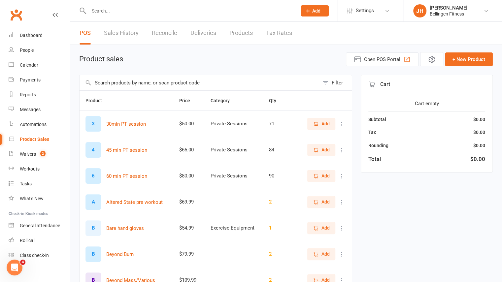
click at [123, 12] on input "text" at bounding box center [189, 10] width 205 height 9
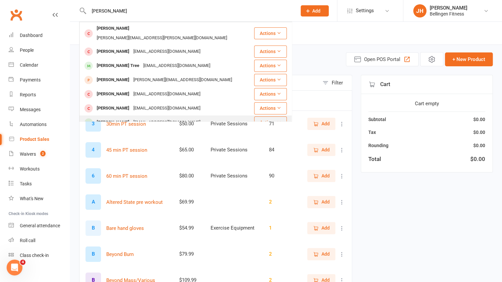
type input "[PERSON_NAME]"
click at [116, 118] on div "[PERSON_NAME]" at bounding box center [113, 123] width 37 height 10
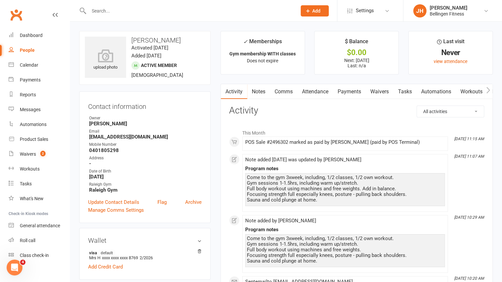
click at [317, 89] on link "Attendance" at bounding box center [315, 91] width 36 height 15
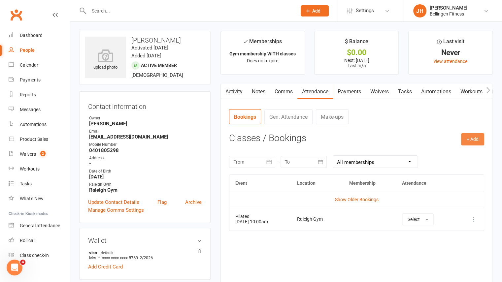
click at [473, 142] on button "+ Add" at bounding box center [472, 139] width 23 height 12
click at [429, 166] on link "Add Appointment" at bounding box center [450, 167] width 65 height 13
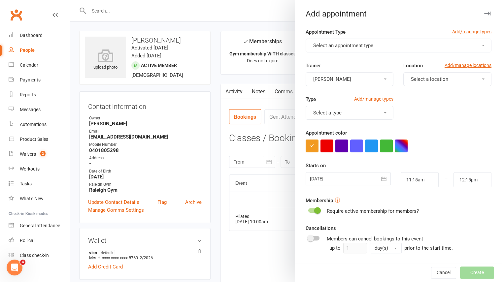
click at [339, 43] on span "Select an appointment type" at bounding box center [343, 46] width 60 height 6
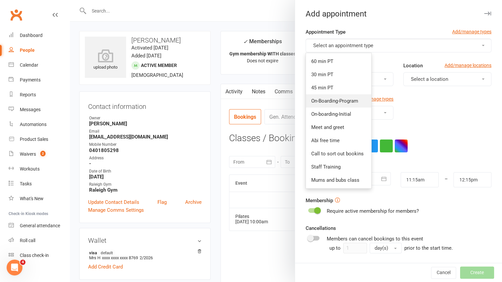
click at [335, 103] on span "On-Boarding-Program" at bounding box center [334, 101] width 47 height 6
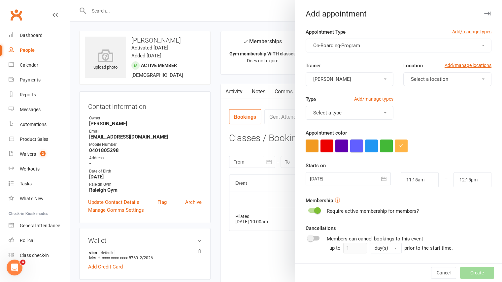
click at [352, 150] on button "button" at bounding box center [356, 145] width 13 height 13
click at [416, 80] on span "Select a location" at bounding box center [429, 79] width 37 height 6
click at [415, 108] on span "Raleigh Gym" at bounding box center [422, 108] width 27 height 6
click at [377, 175] on button "button" at bounding box center [383, 178] width 13 height 13
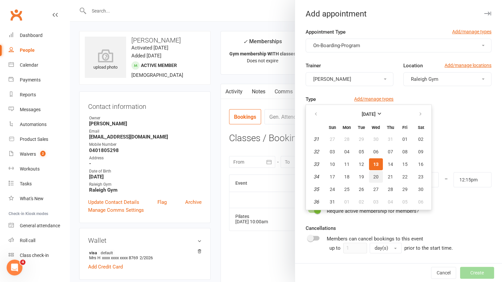
click at [375, 175] on button "20" at bounding box center [376, 177] width 14 height 12
type input "20 Aug 2025"
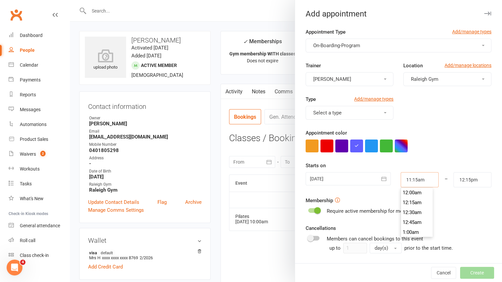
click at [415, 182] on input "11:15am" at bounding box center [419, 179] width 38 height 15
type input "10:00am"
type input "11:00am"
click at [407, 192] on li "10:00am" at bounding box center [417, 193] width 32 height 10
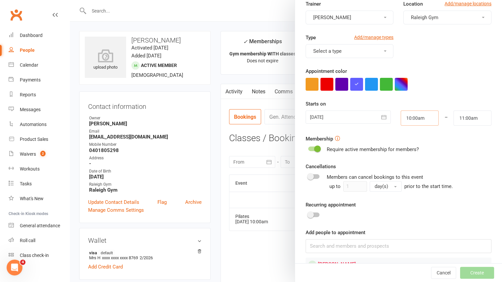
scroll to position [68, 0]
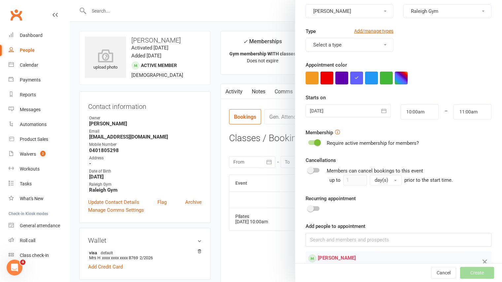
click at [315, 143] on span at bounding box center [317, 142] width 7 height 7
click at [308, 141] on input "checkbox" at bounding box center [308, 141] width 0 height 0
click at [469, 269] on button "Create" at bounding box center [477, 273] width 34 height 12
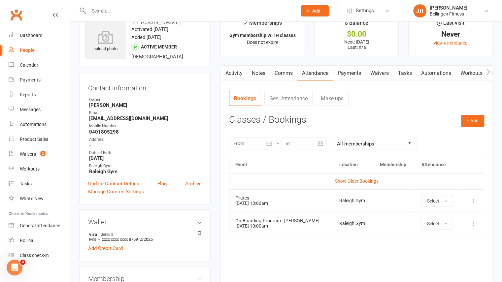
scroll to position [19, 0]
